Goal: Communication & Community: Participate in discussion

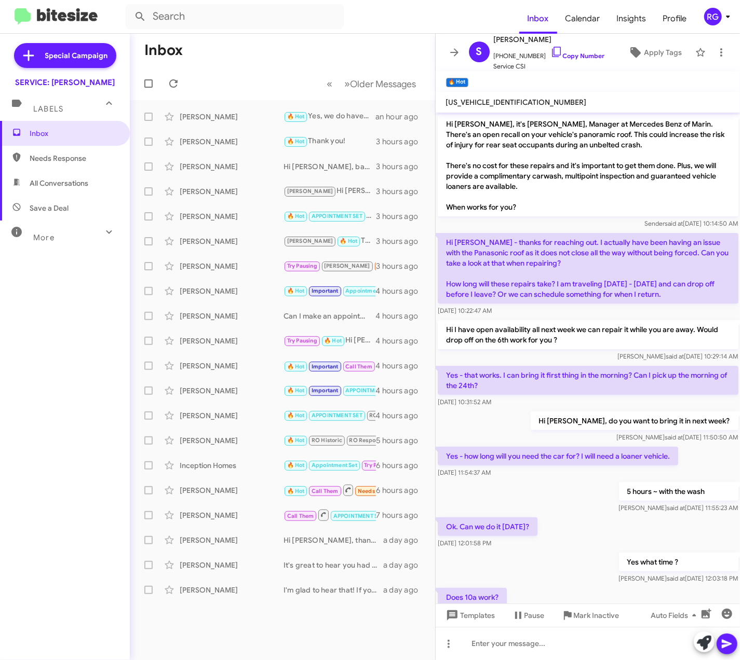
scroll to position [78, 0]
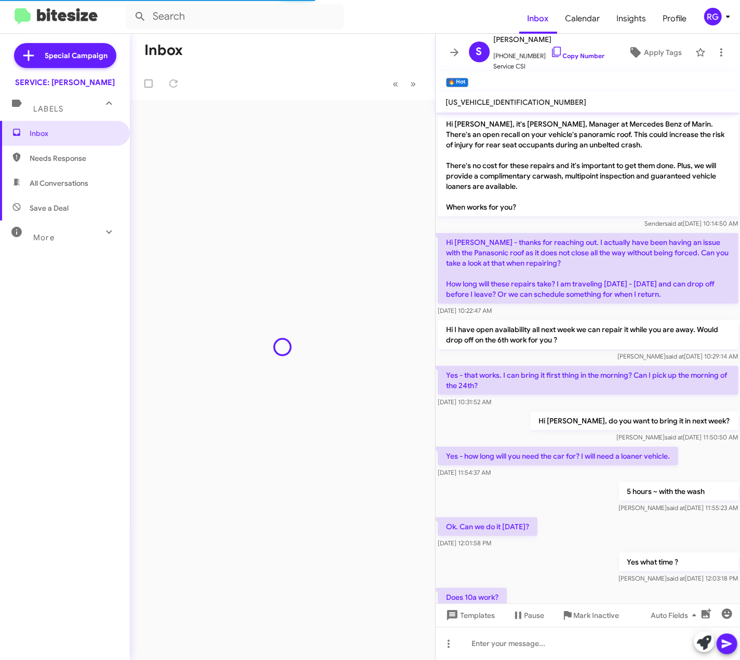
scroll to position [119, 0]
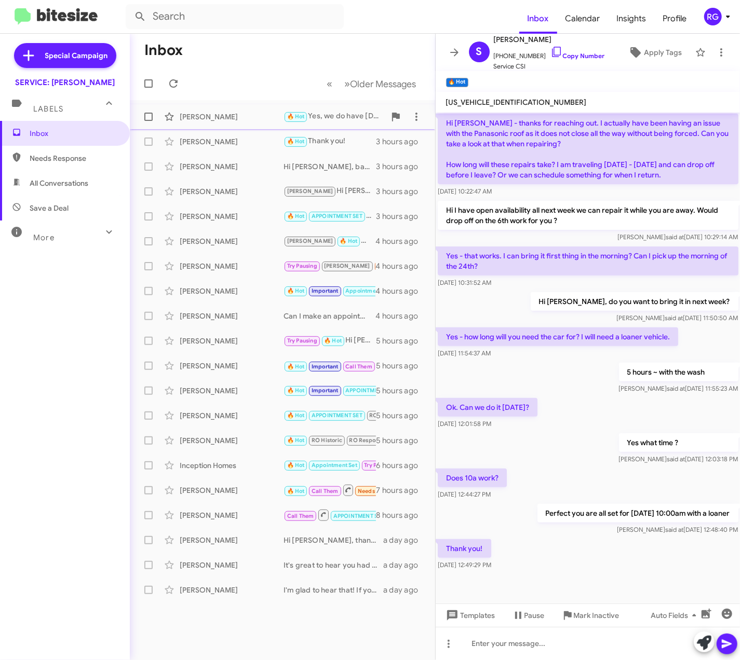
click at [283, 113] on span "🔥 Hot" at bounding box center [295, 115] width 24 height 9
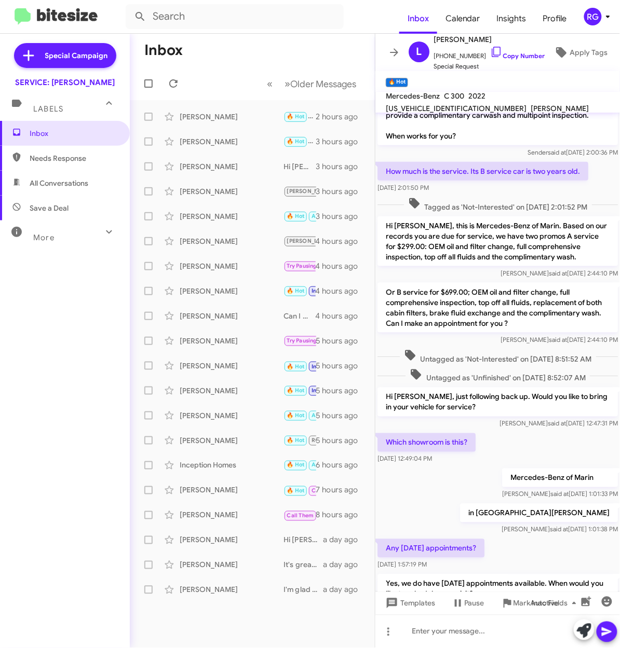
scroll to position [210, 0]
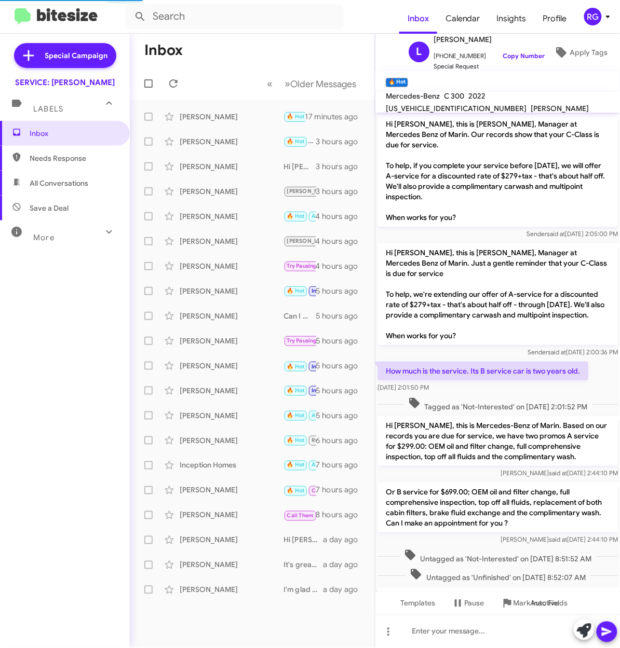
scroll to position [301, 0]
